Goal: Information Seeking & Learning: Learn about a topic

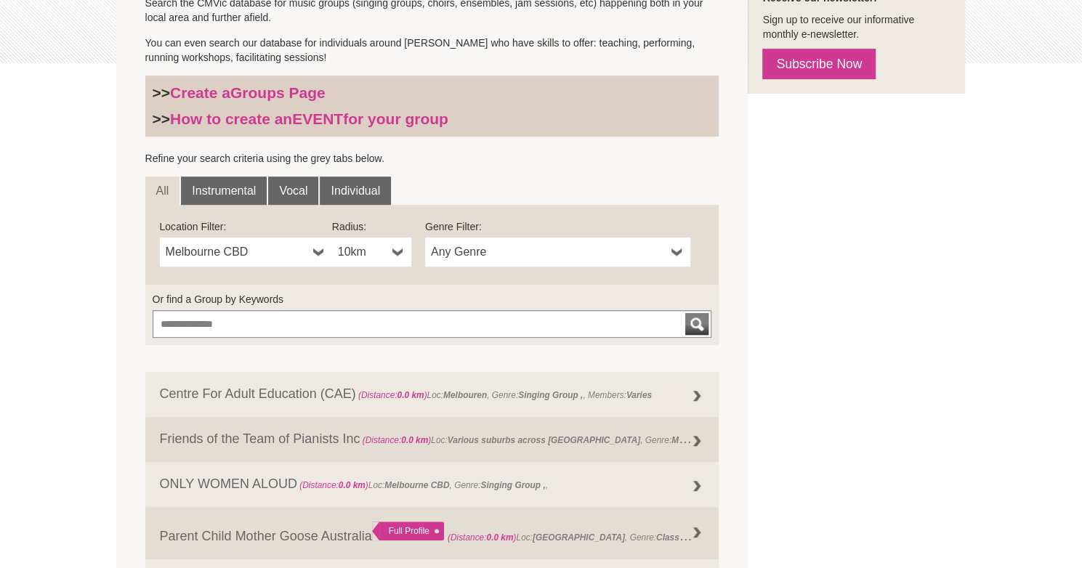
scroll to position [368, 0]
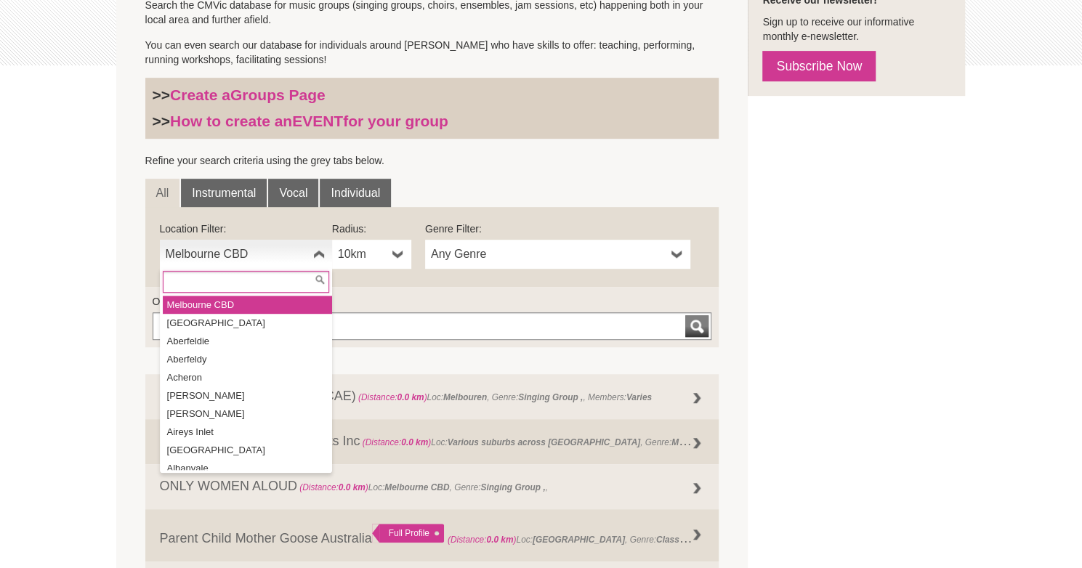
click at [210, 248] on span "Melbourne CBD" at bounding box center [237, 254] width 142 height 17
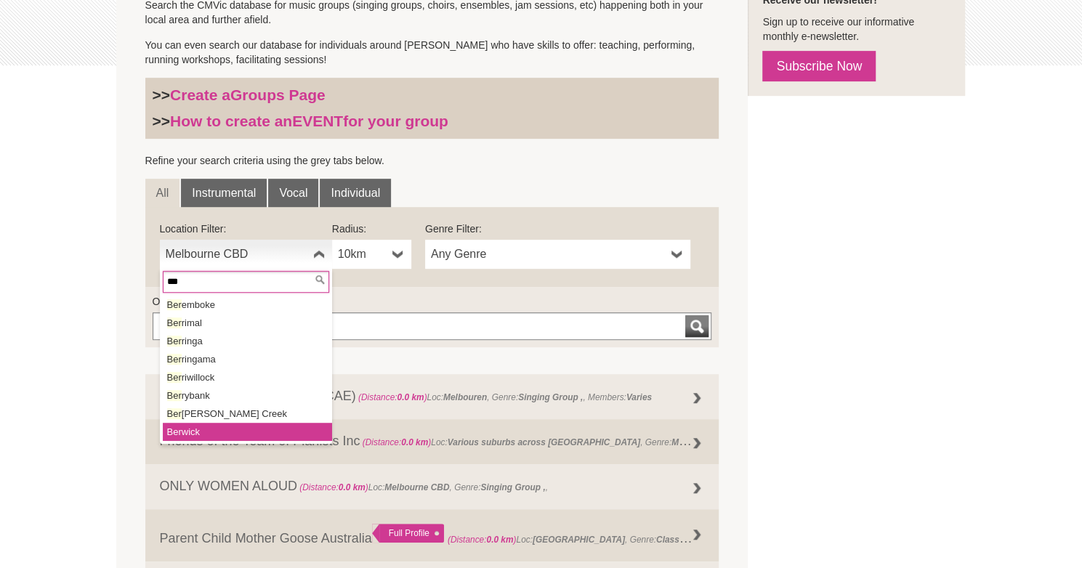
type input "***"
click at [173, 431] on em "Ber" at bounding box center [174, 432] width 15 height 11
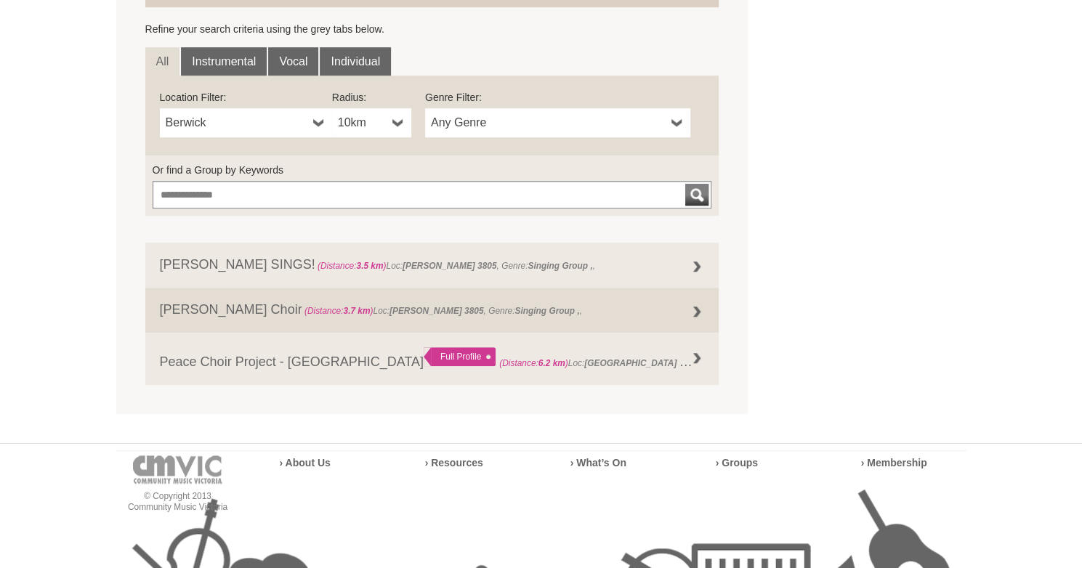
scroll to position [506, 0]
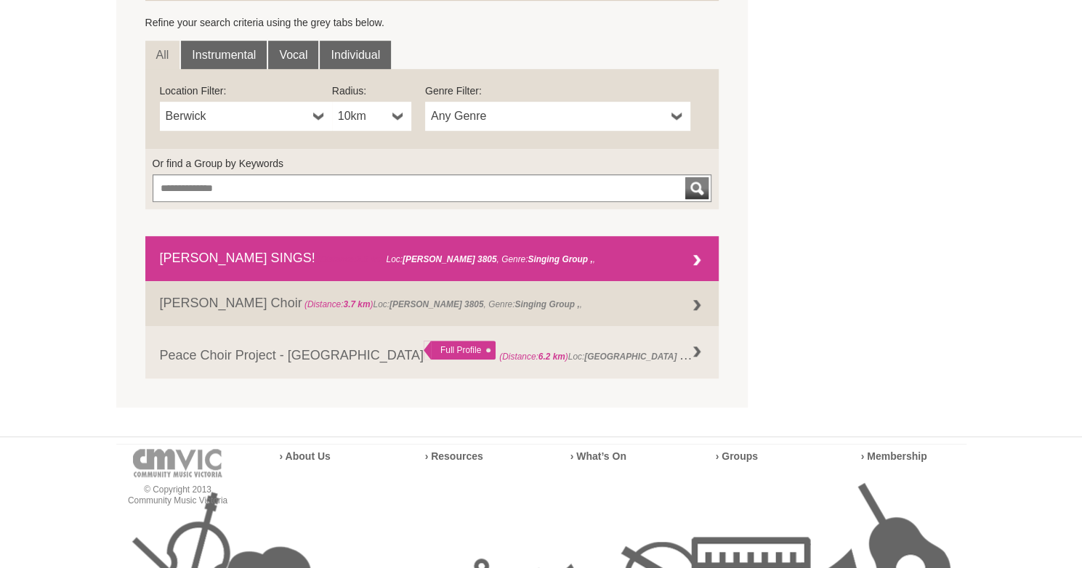
click at [695, 257] on div at bounding box center [696, 260] width 29 height 29
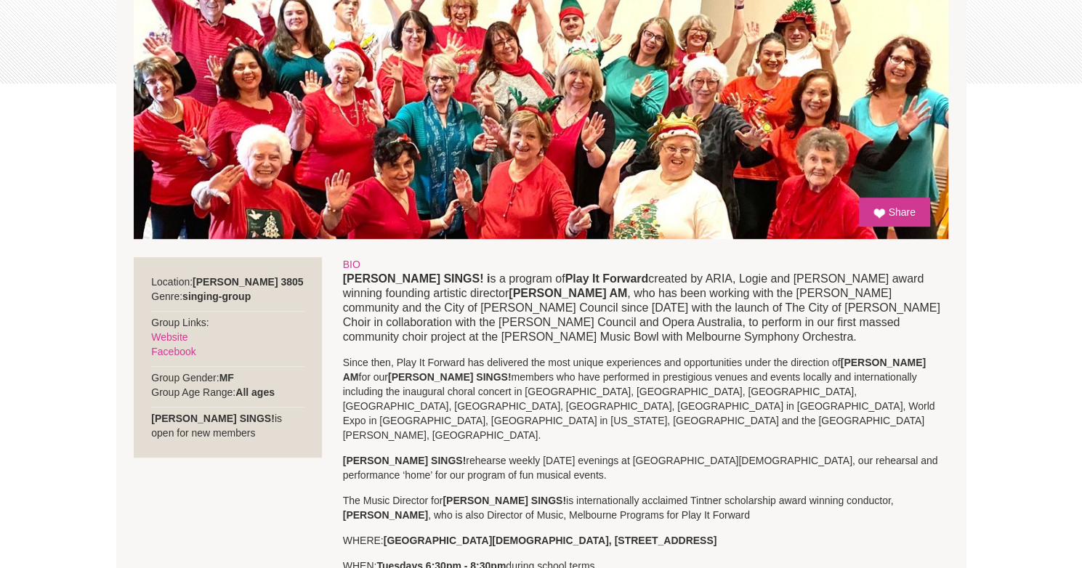
scroll to position [357, 0]
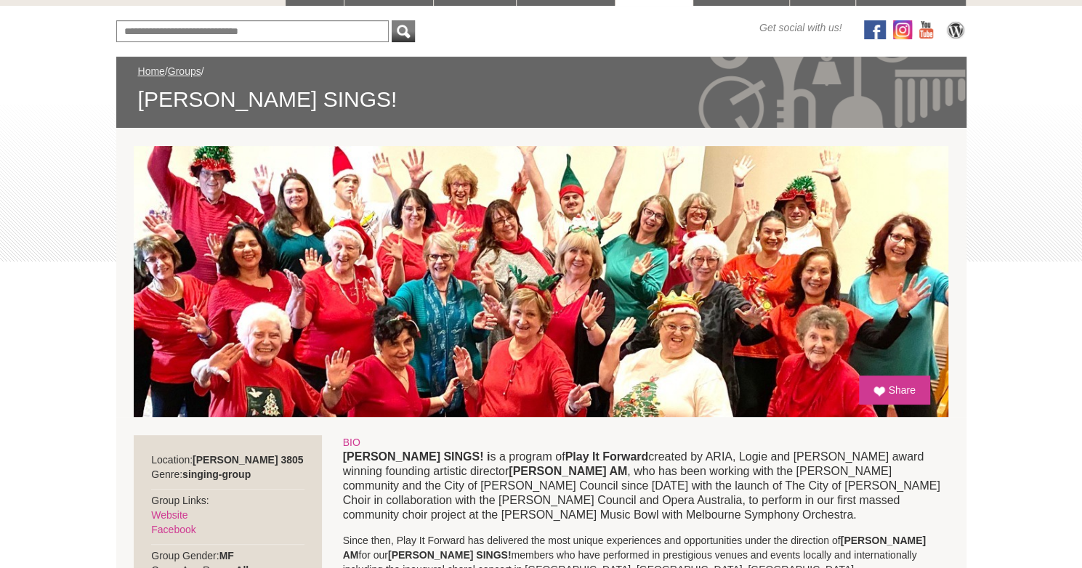
scroll to position [174, 0]
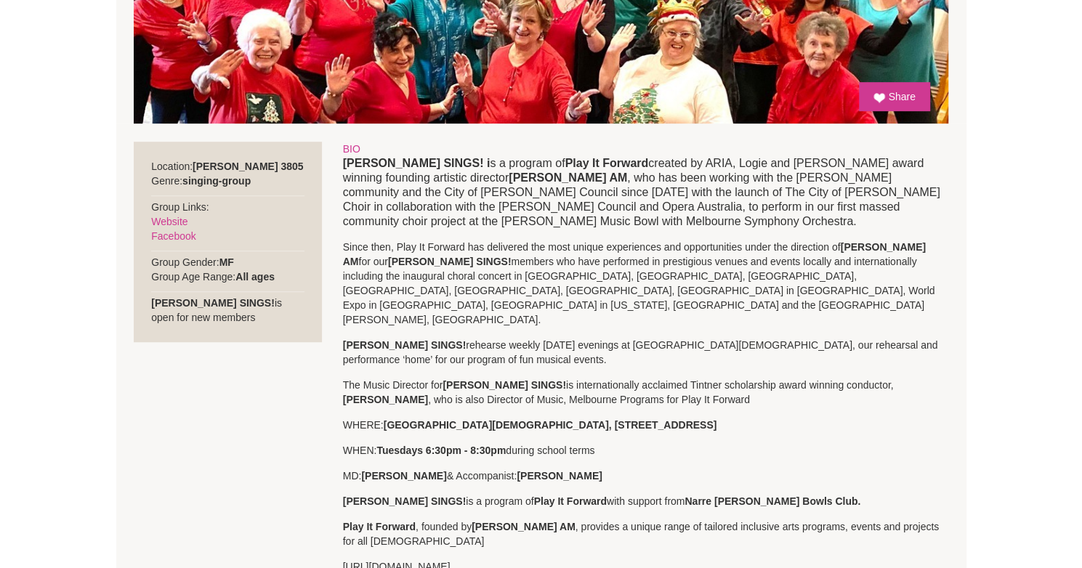
scroll to position [467, 0]
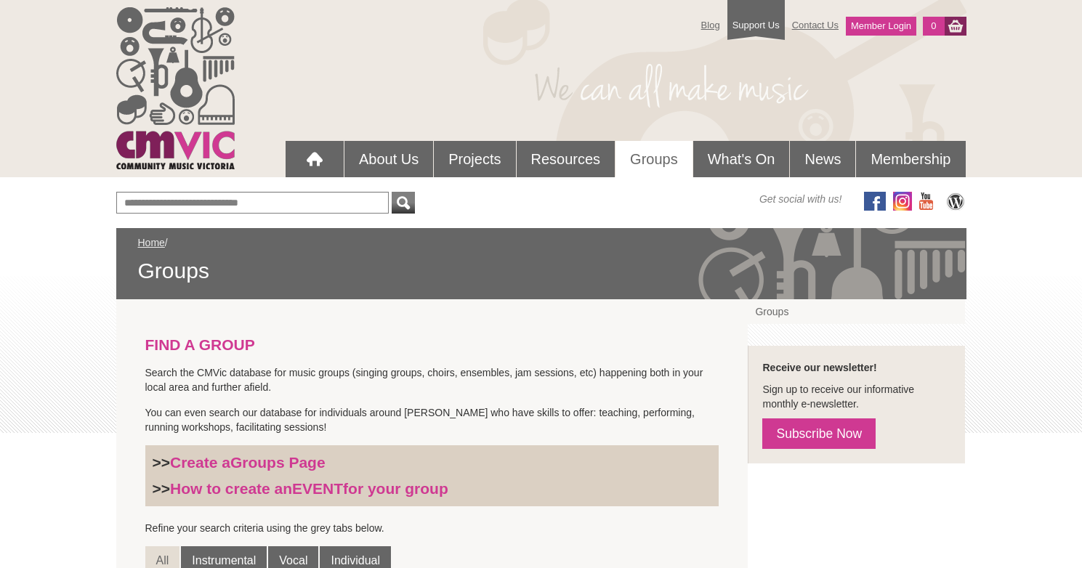
scroll to position [506, 0]
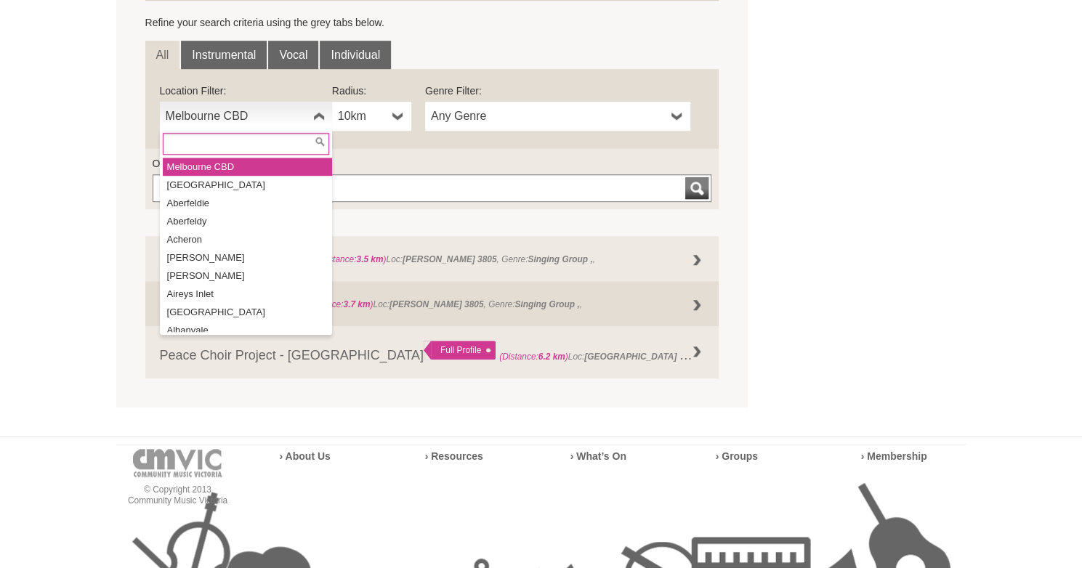
click at [318, 113] on b at bounding box center [319, 116] width 12 height 29
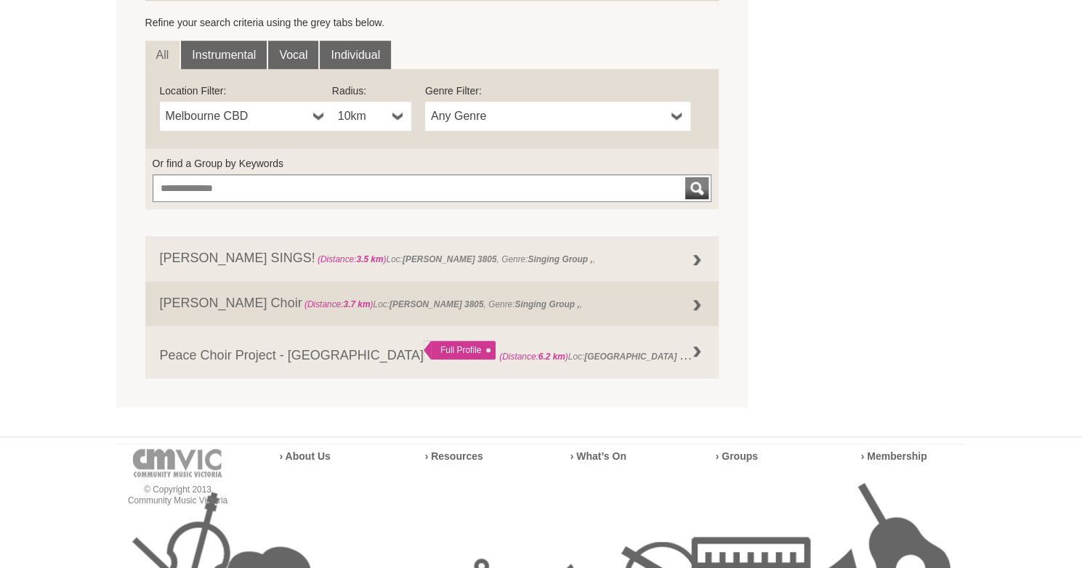
click at [318, 113] on b at bounding box center [319, 116] width 12 height 29
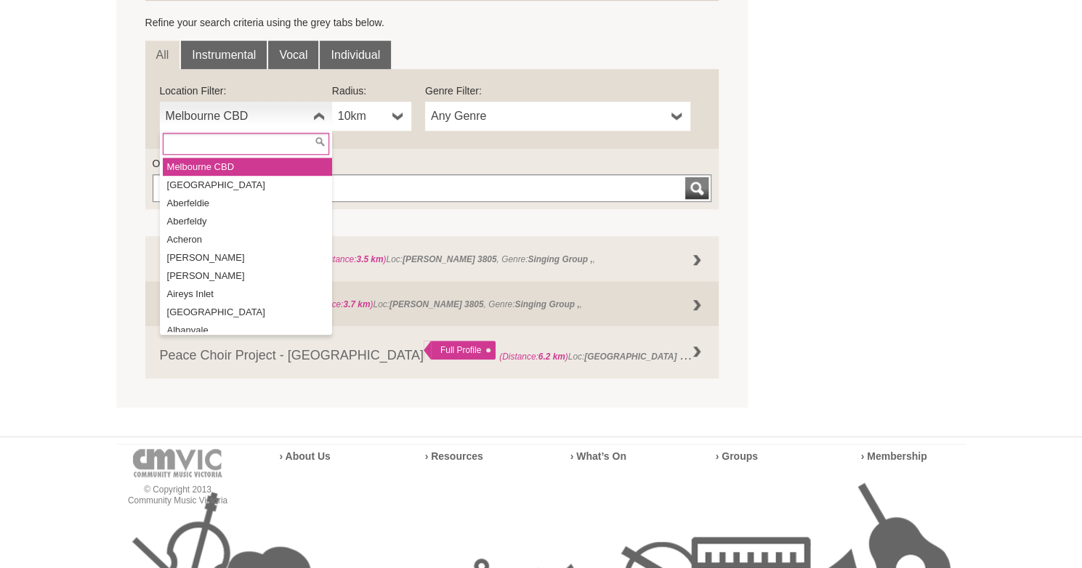
click at [318, 113] on b at bounding box center [319, 116] width 12 height 29
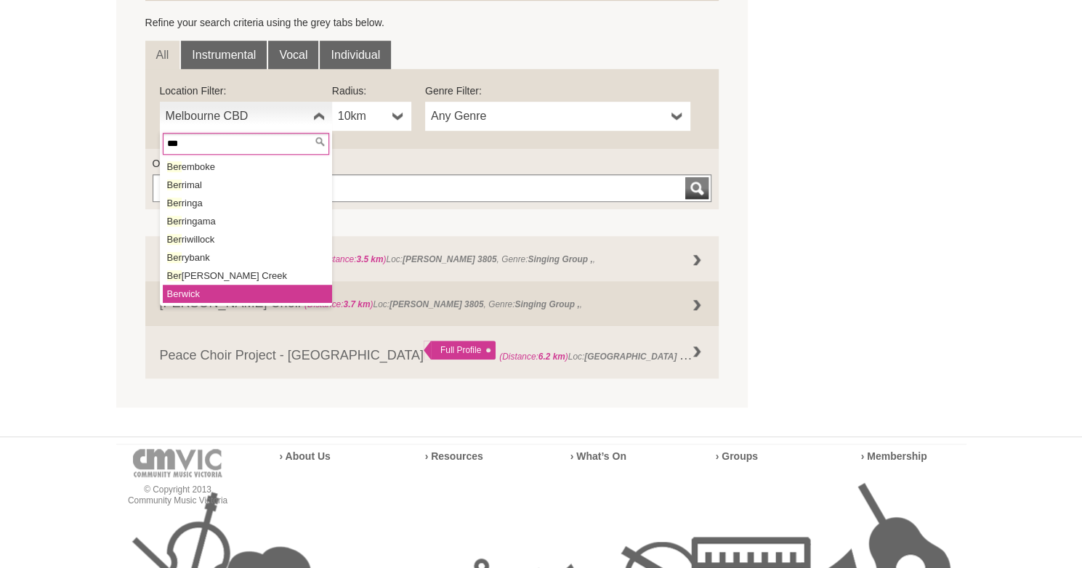
type input "***"
click at [169, 297] on em "Ber" at bounding box center [174, 293] width 15 height 11
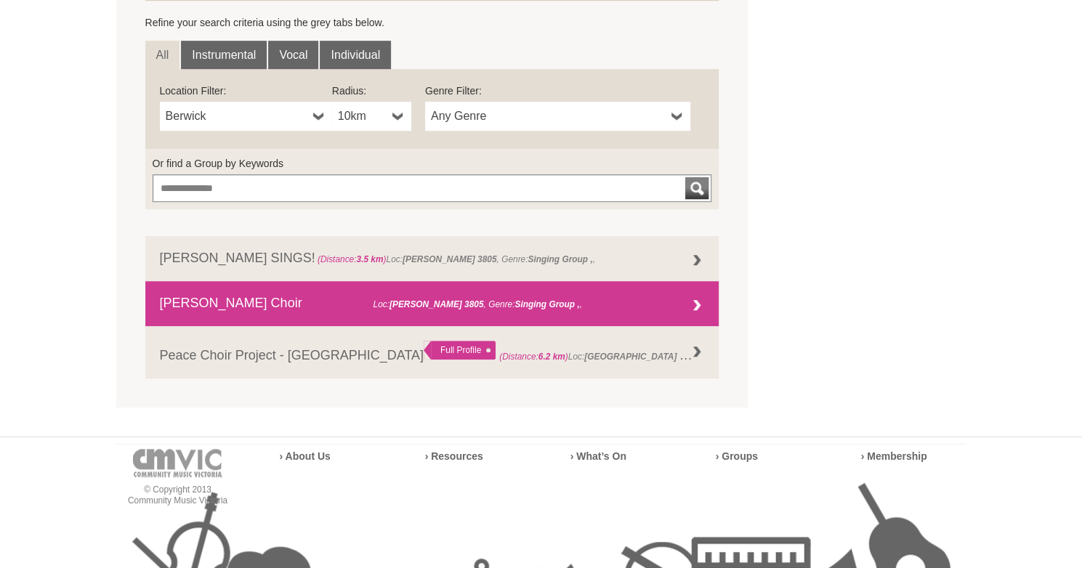
click at [695, 301] on div at bounding box center [696, 305] width 29 height 29
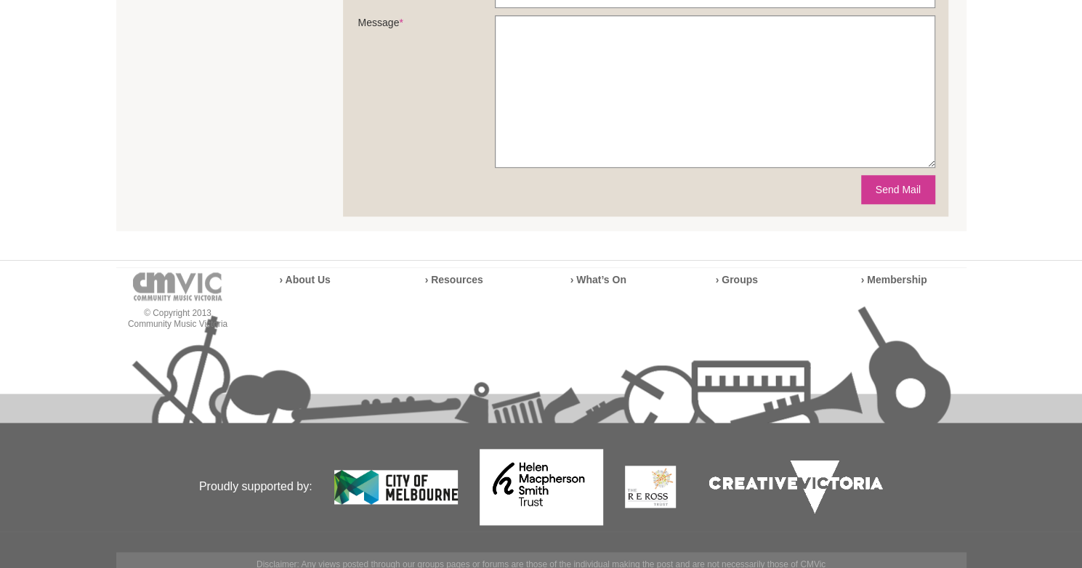
scroll to position [745, 0]
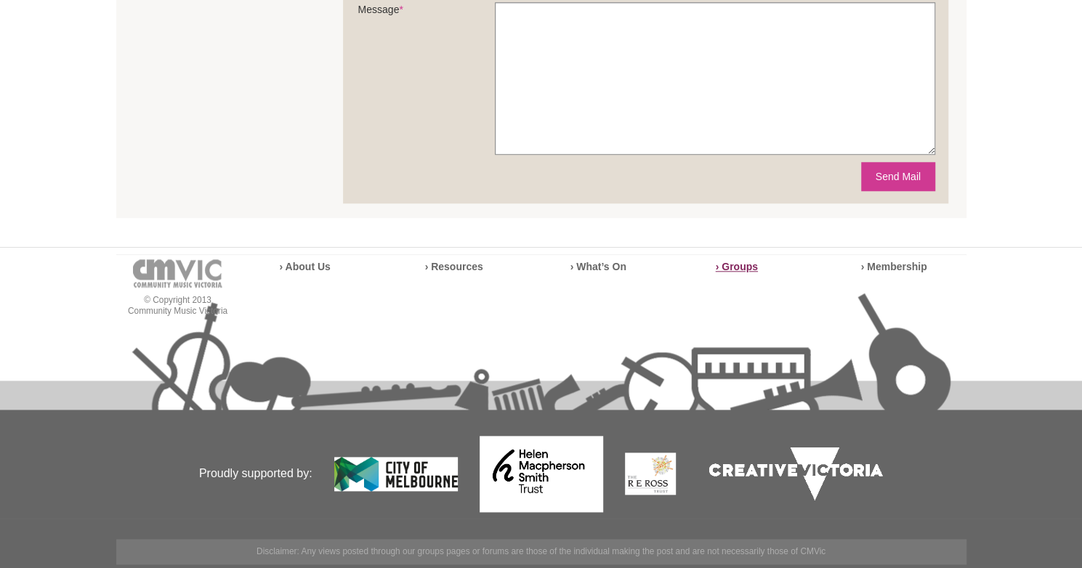
click at [745, 267] on strong "› Groups" at bounding box center [737, 267] width 42 height 12
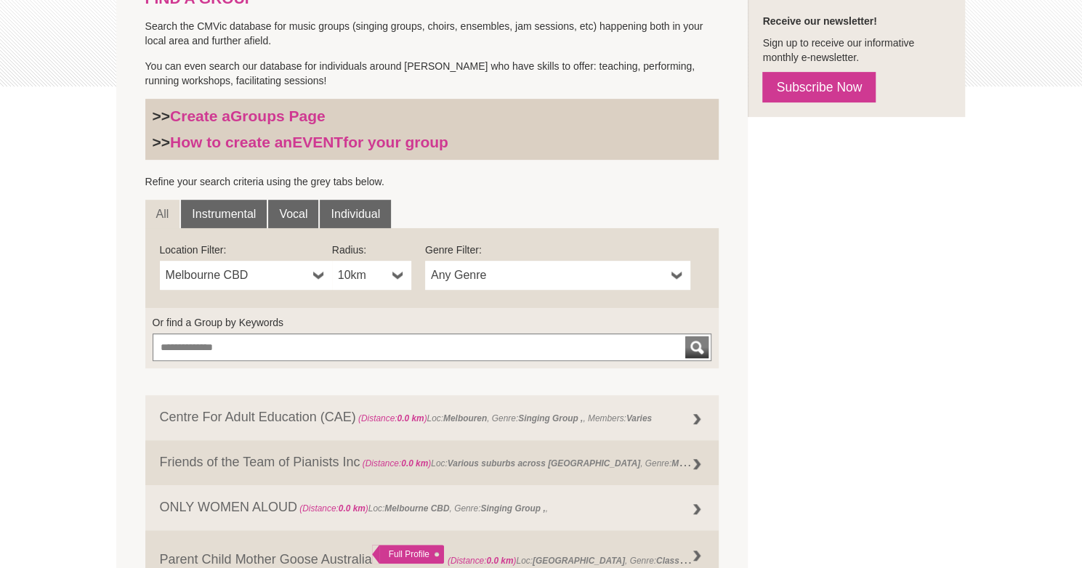
scroll to position [442, 0]
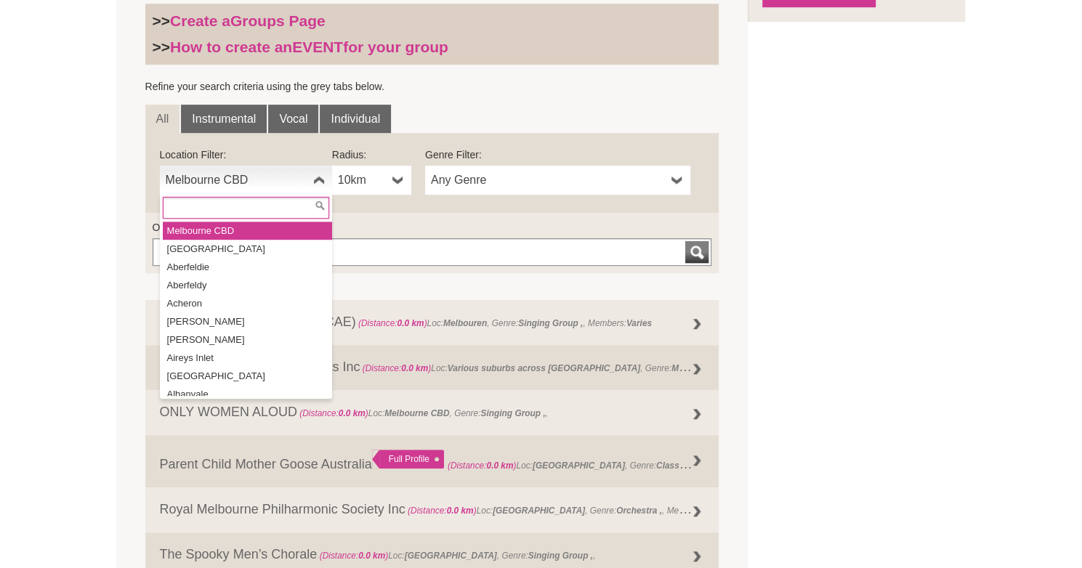
click at [310, 179] on link "Melbourne CBD" at bounding box center [246, 180] width 172 height 29
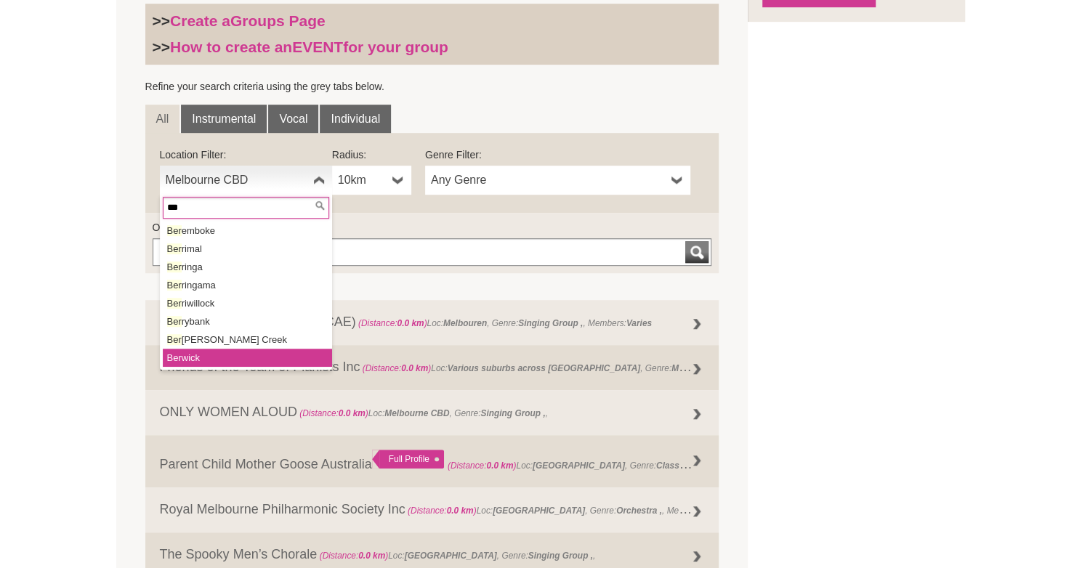
type input "***"
click at [185, 357] on li "Ber wick" at bounding box center [247, 358] width 169 height 18
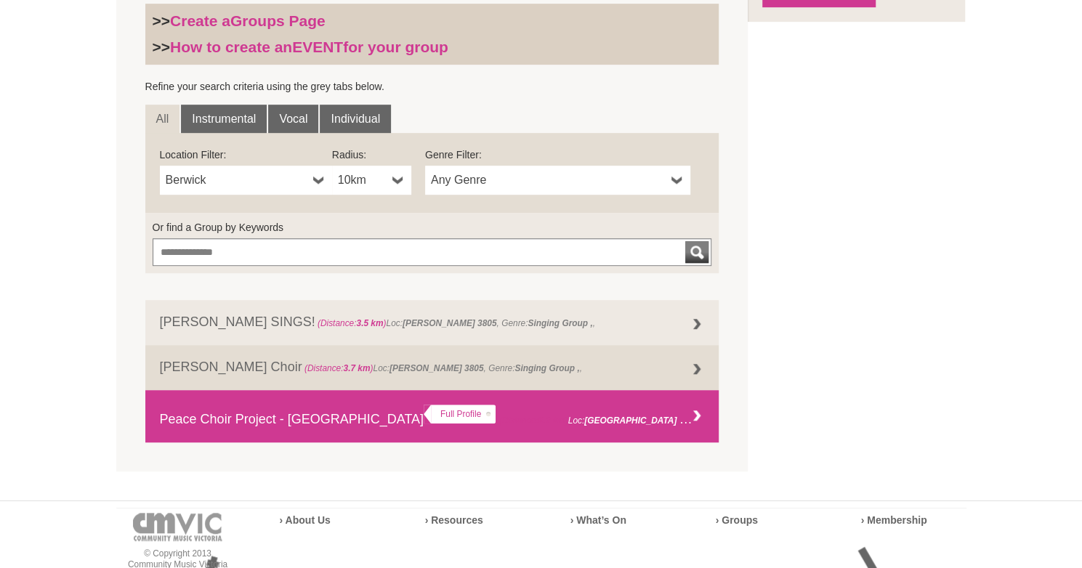
click at [698, 412] on div at bounding box center [696, 416] width 29 height 29
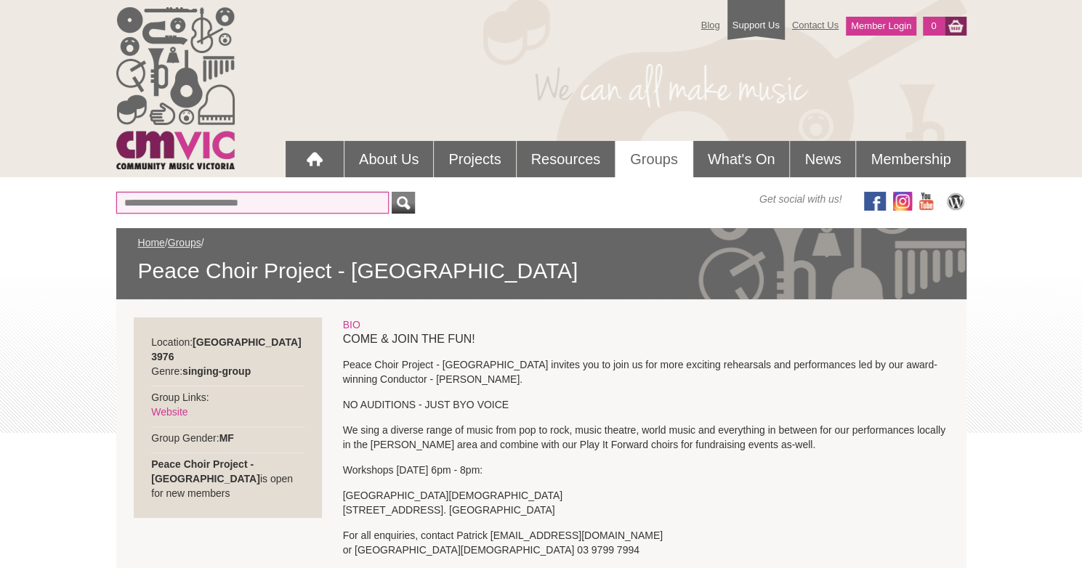
click at [334, 199] on input "text" at bounding box center [252, 203] width 272 height 22
type input "****"
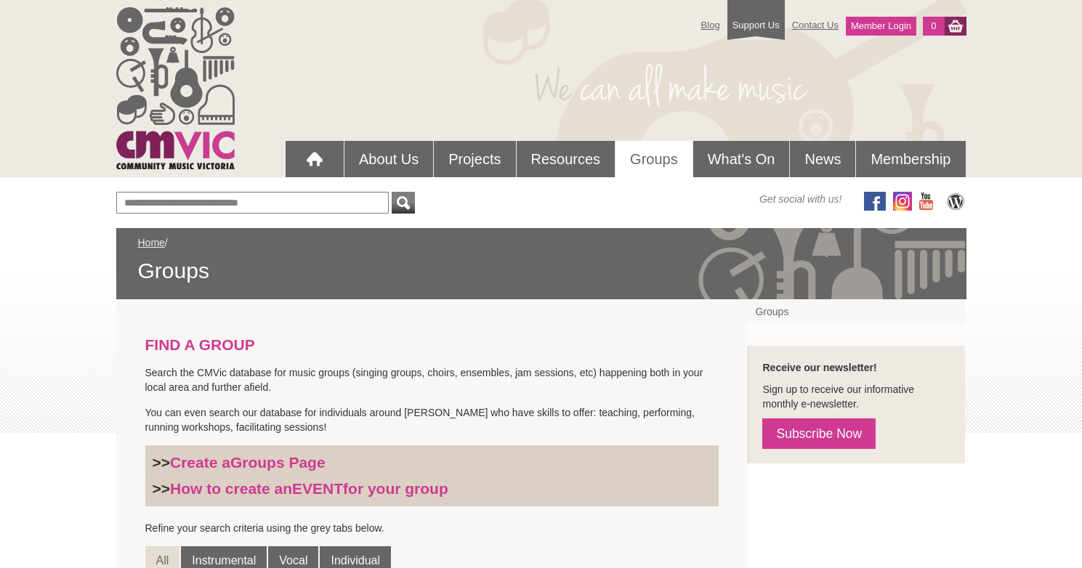
scroll to position [442, 0]
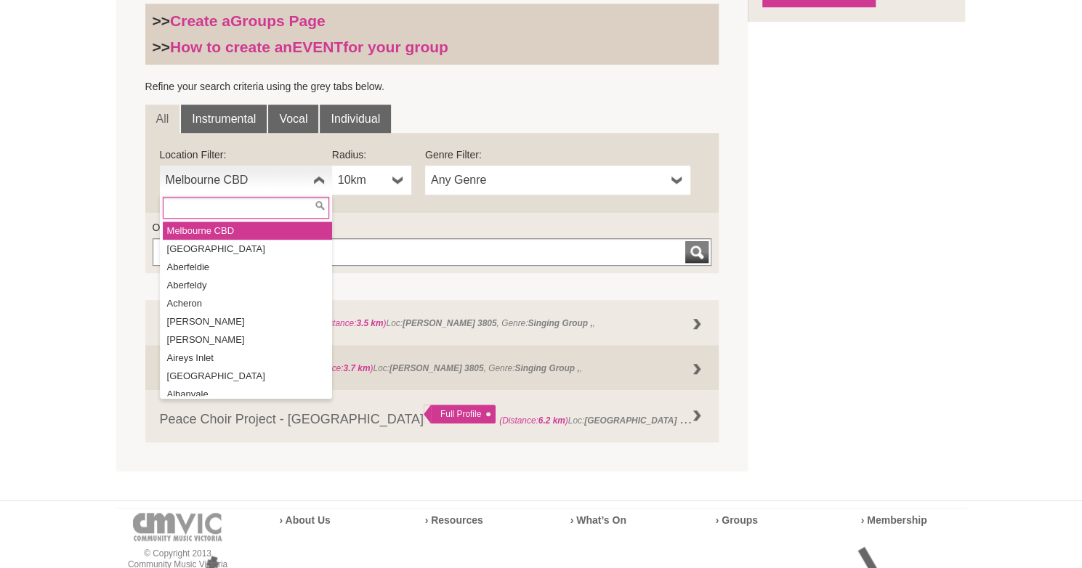
click at [317, 179] on b at bounding box center [319, 180] width 12 height 29
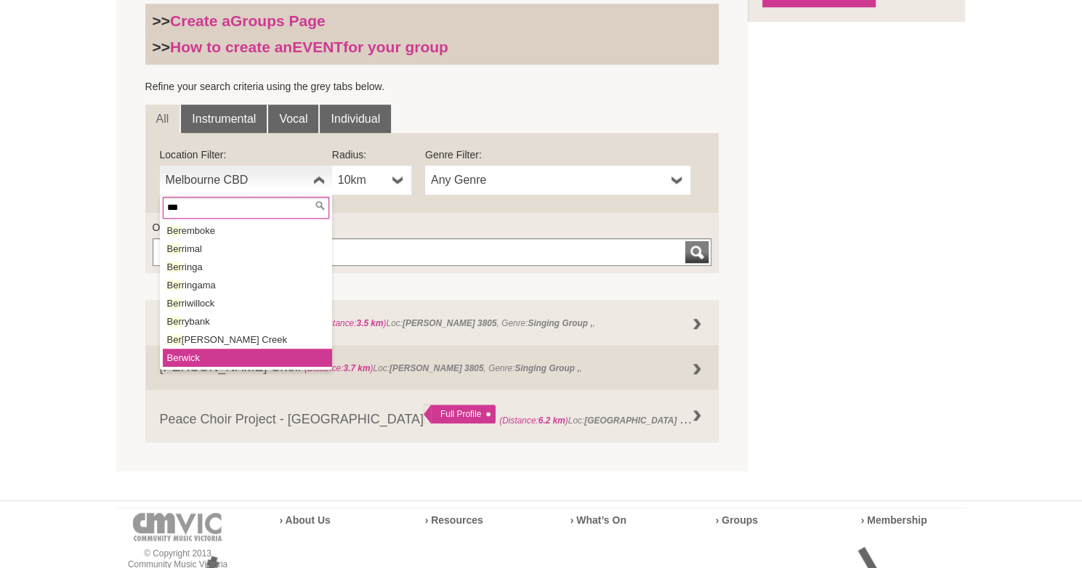
type input "***"
click at [183, 354] on li "Ber wick" at bounding box center [247, 358] width 169 height 18
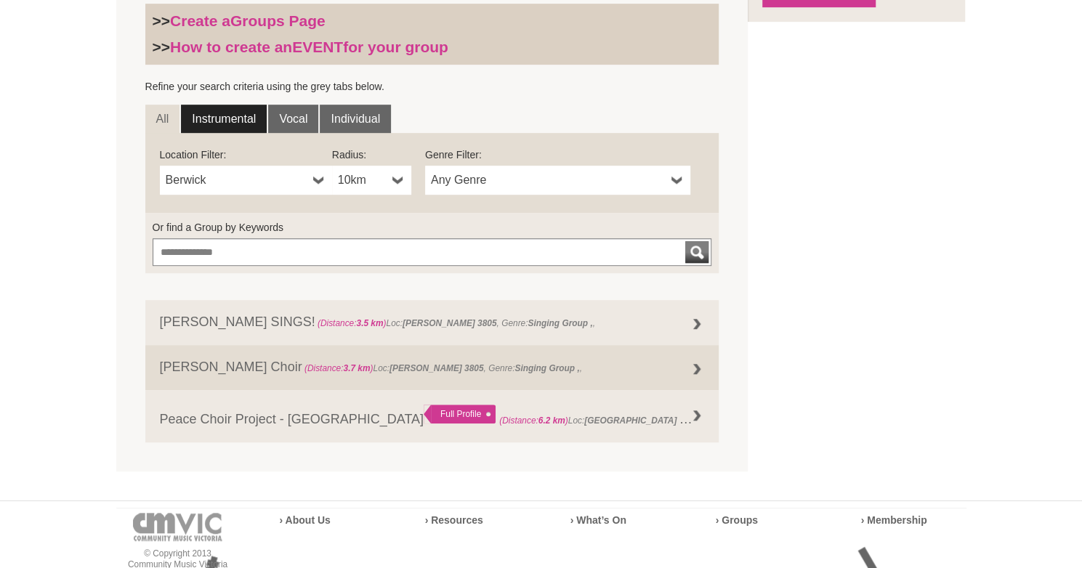
click at [209, 120] on link "Instrumental" at bounding box center [224, 119] width 86 height 29
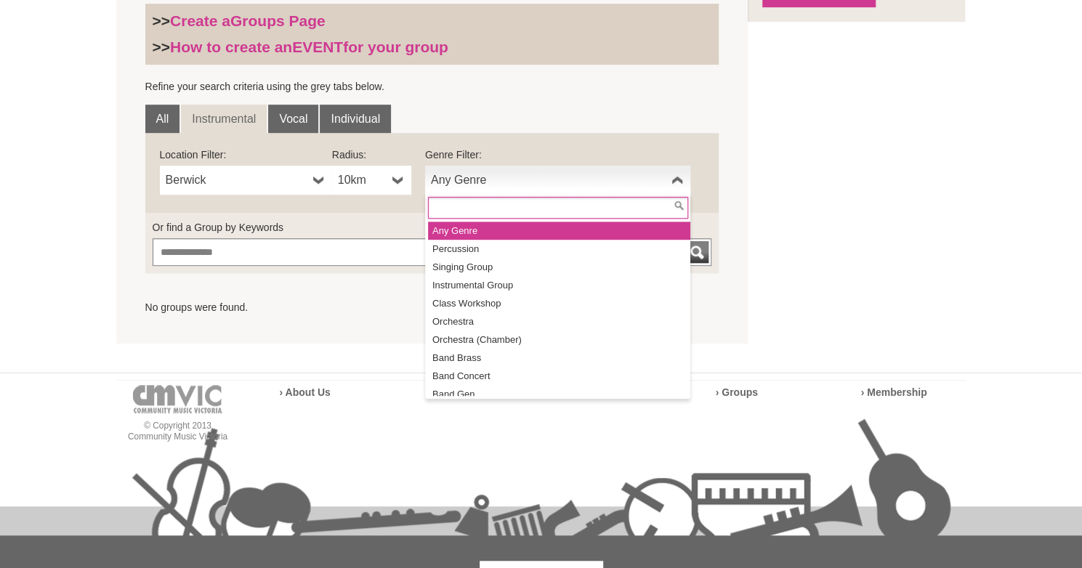
click at [677, 180] on b at bounding box center [677, 180] width 12 height 29
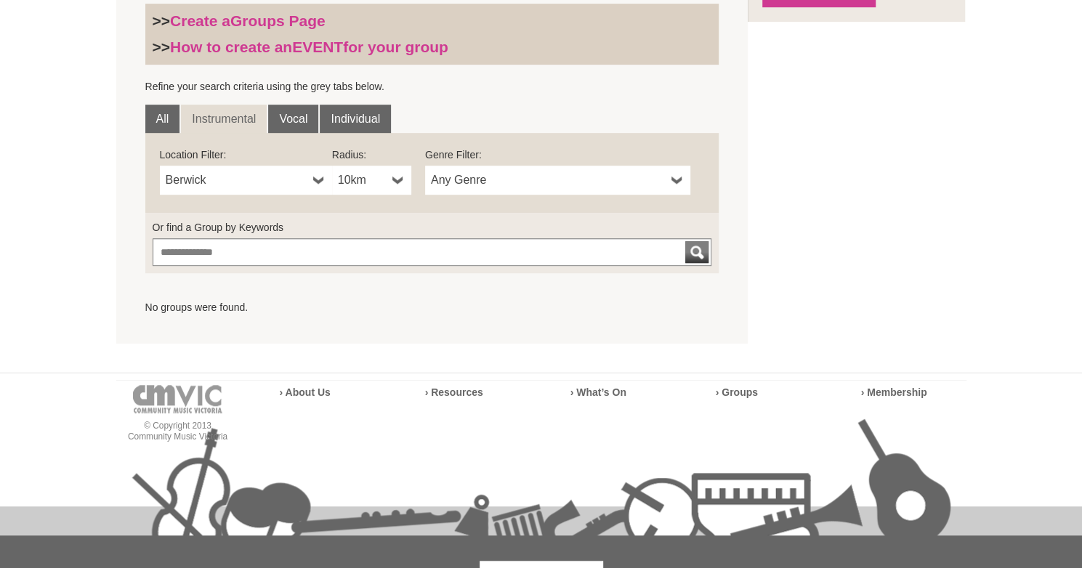
click at [837, 161] on div "FIND A GROUP Search the CMVic database for music groups (singing groups, choirs…" at bounding box center [541, 101] width 850 height 486
